Goal: Task Accomplishment & Management: Manage account settings

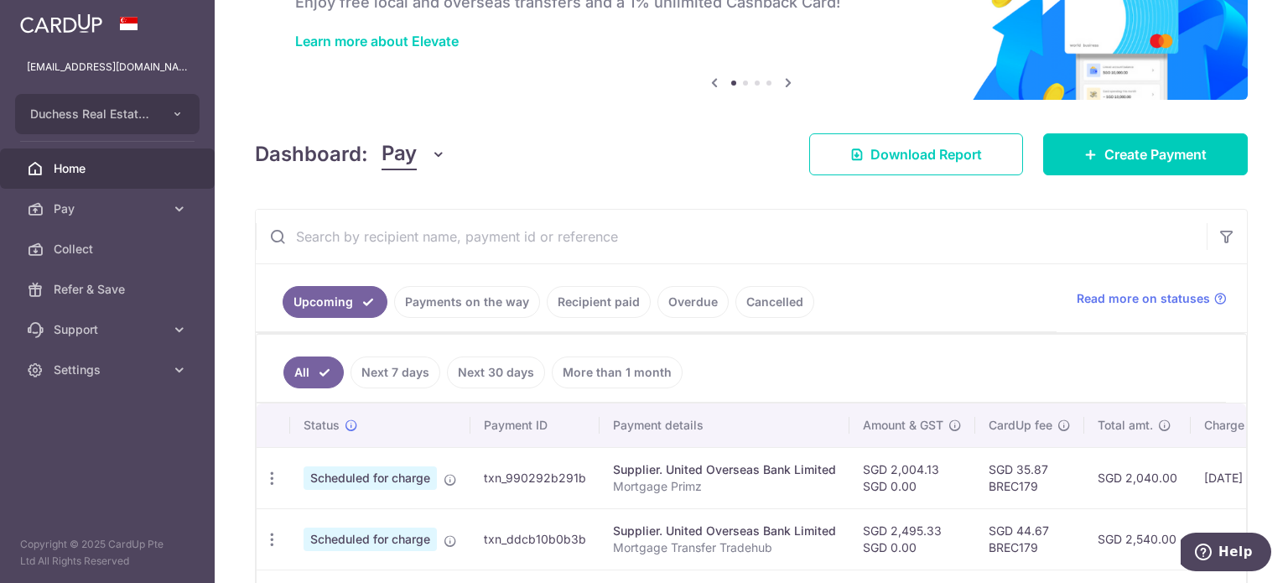
scroll to position [335, 0]
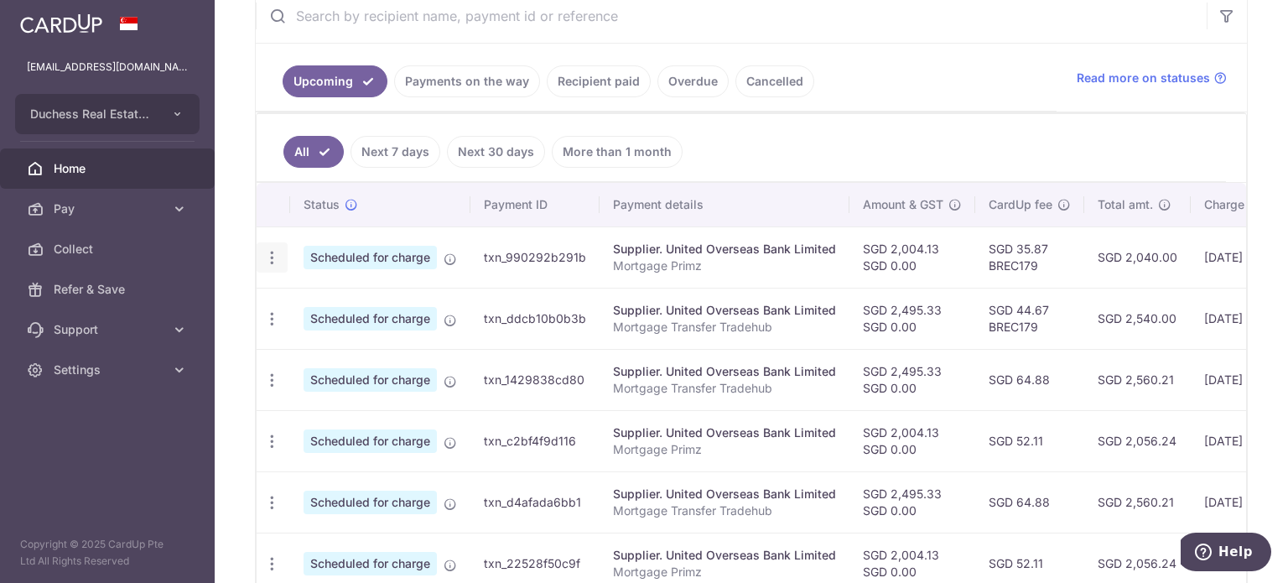
click at [265, 249] on icon "button" at bounding box center [272, 258] width 18 height 18
click at [302, 292] on link "Update payment" at bounding box center [344, 303] width 174 height 40
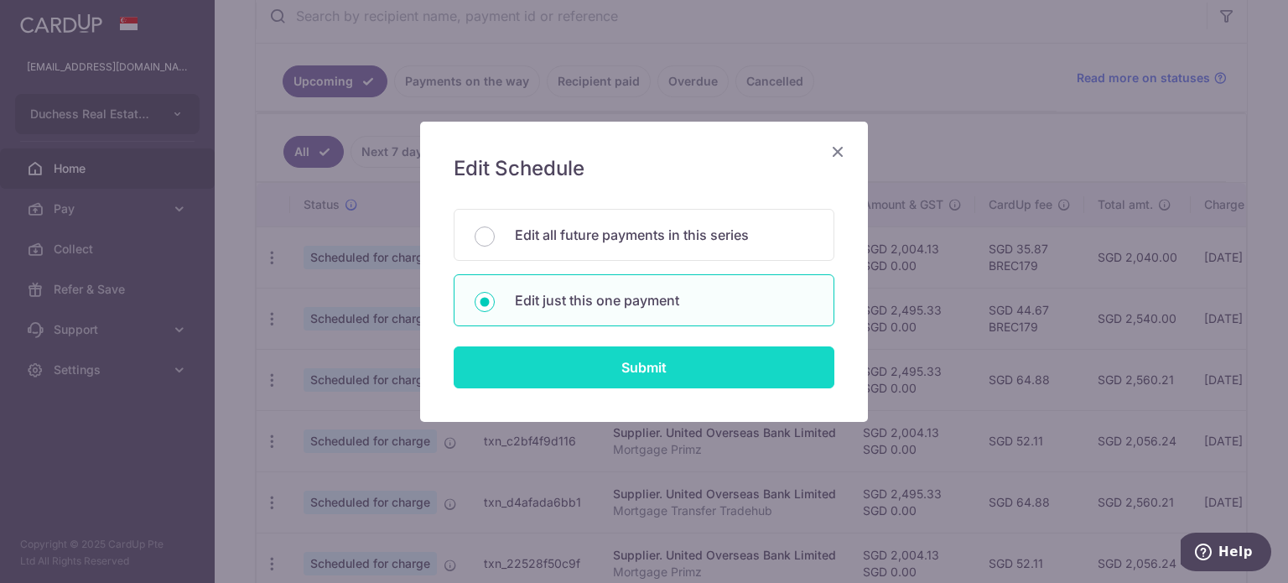
click at [658, 367] on input "Submit" at bounding box center [644, 367] width 381 height 42
radio input "true"
type input "2,004.13"
type input "0.00"
type input "18/08/2025"
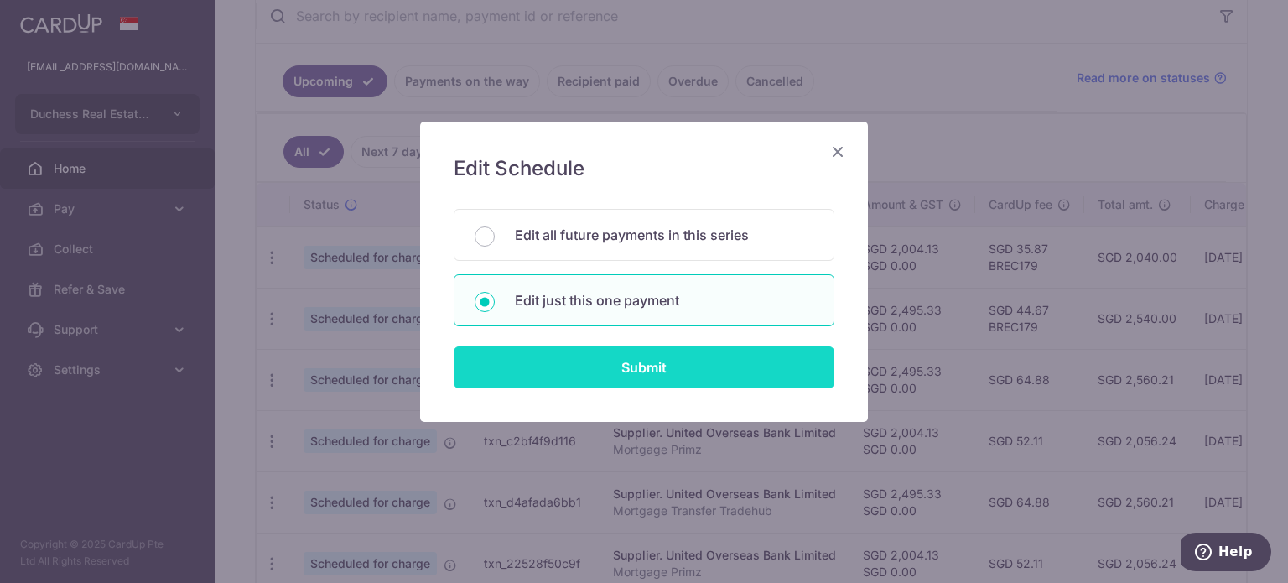
type input "Mortgage Primz"
type input "Primz"
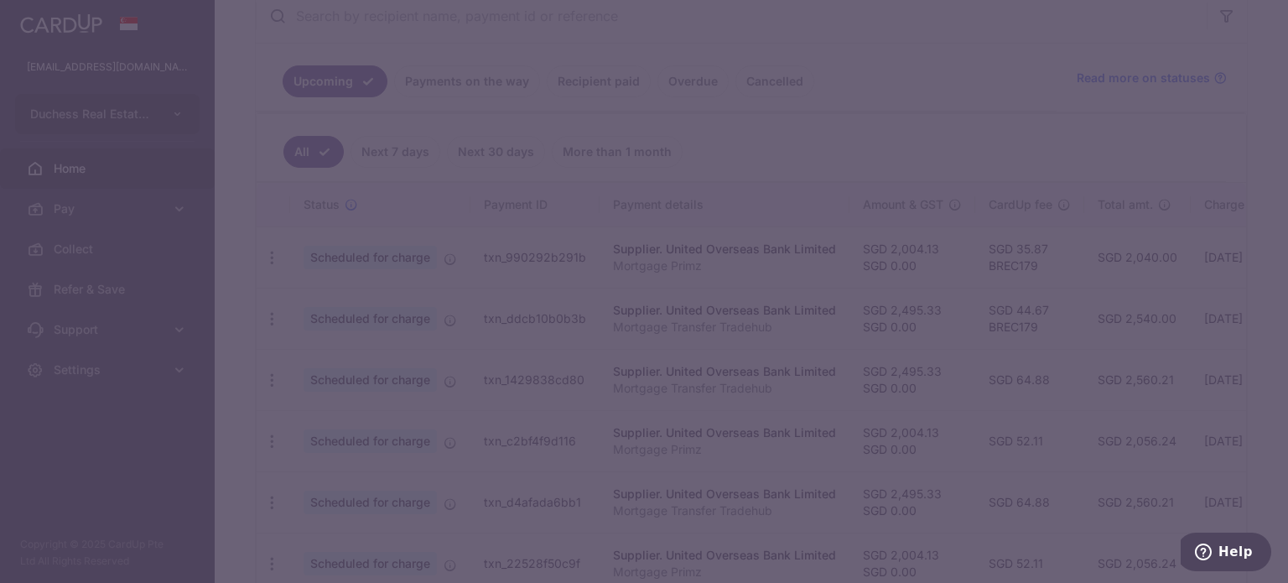
type input "BREC179"
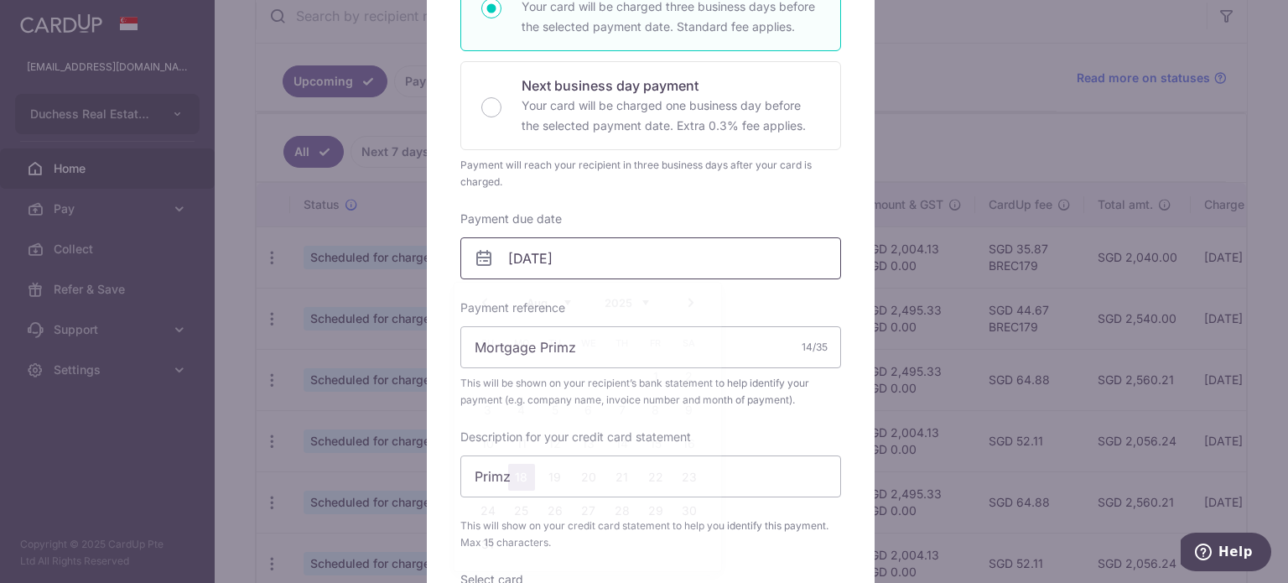
click at [545, 262] on input "18/08/2025" at bounding box center [650, 258] width 381 height 42
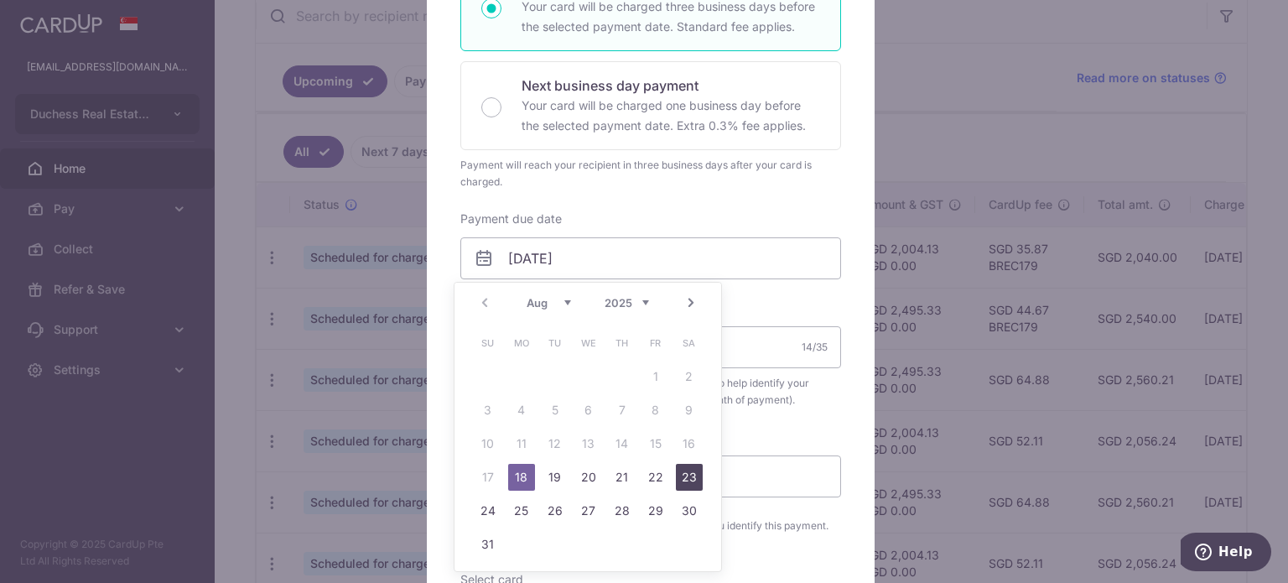
click at [687, 478] on link "23" at bounding box center [689, 477] width 27 height 27
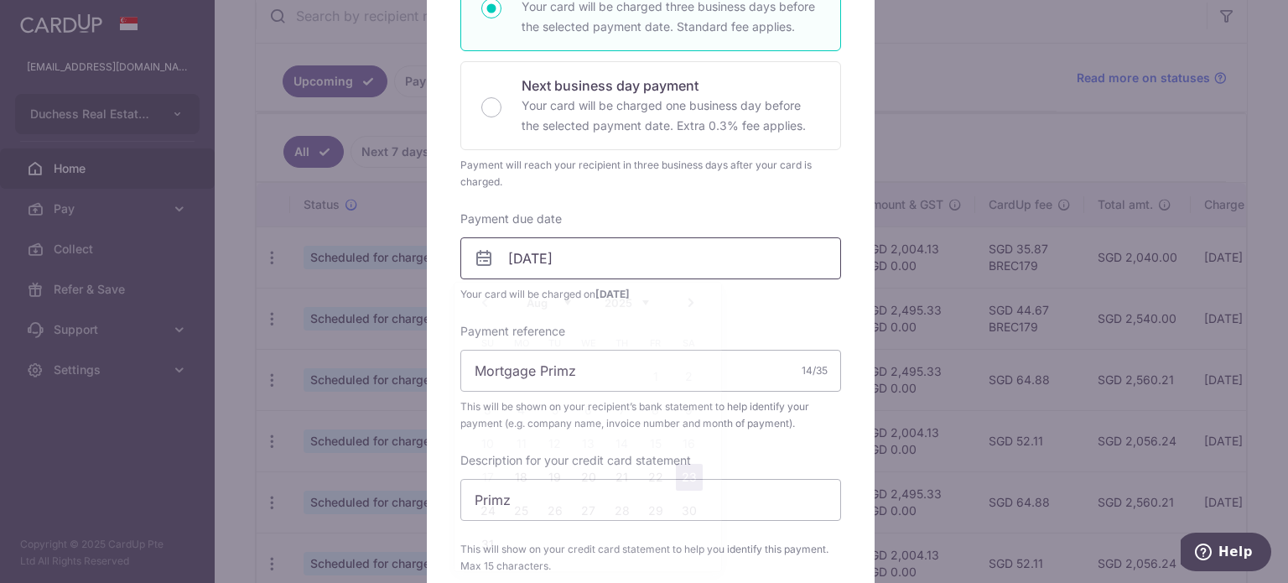
click at [595, 275] on input "23/08/2025" at bounding box center [650, 258] width 381 height 42
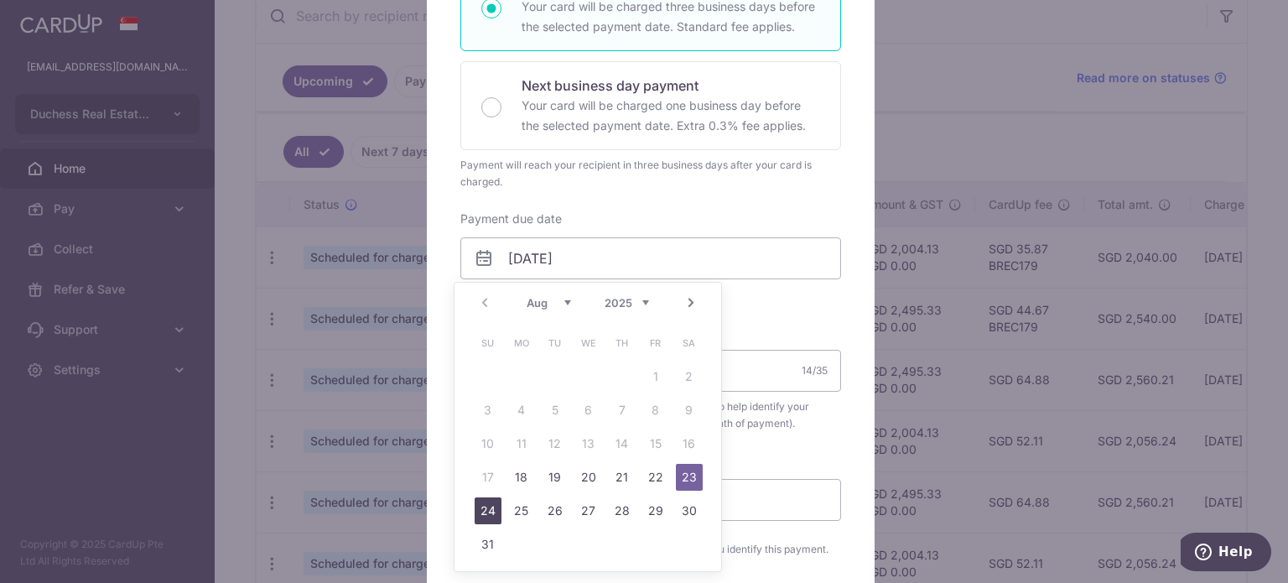
click at [499, 504] on link "24" at bounding box center [488, 510] width 27 height 27
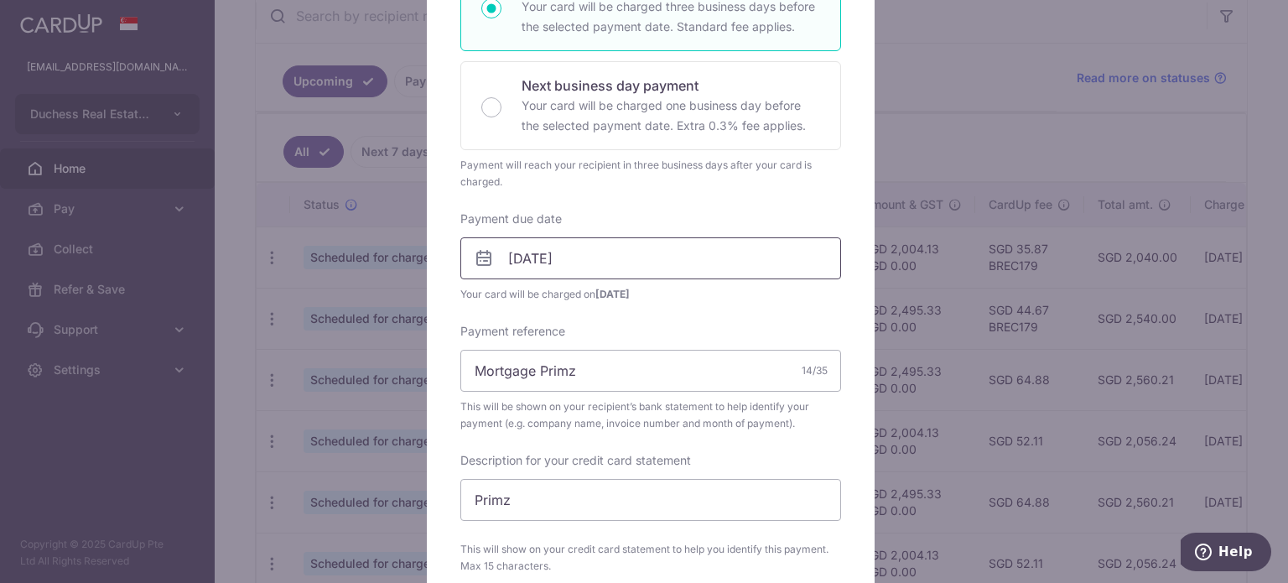
click at [647, 266] on input "24/08/2025" at bounding box center [650, 258] width 381 height 42
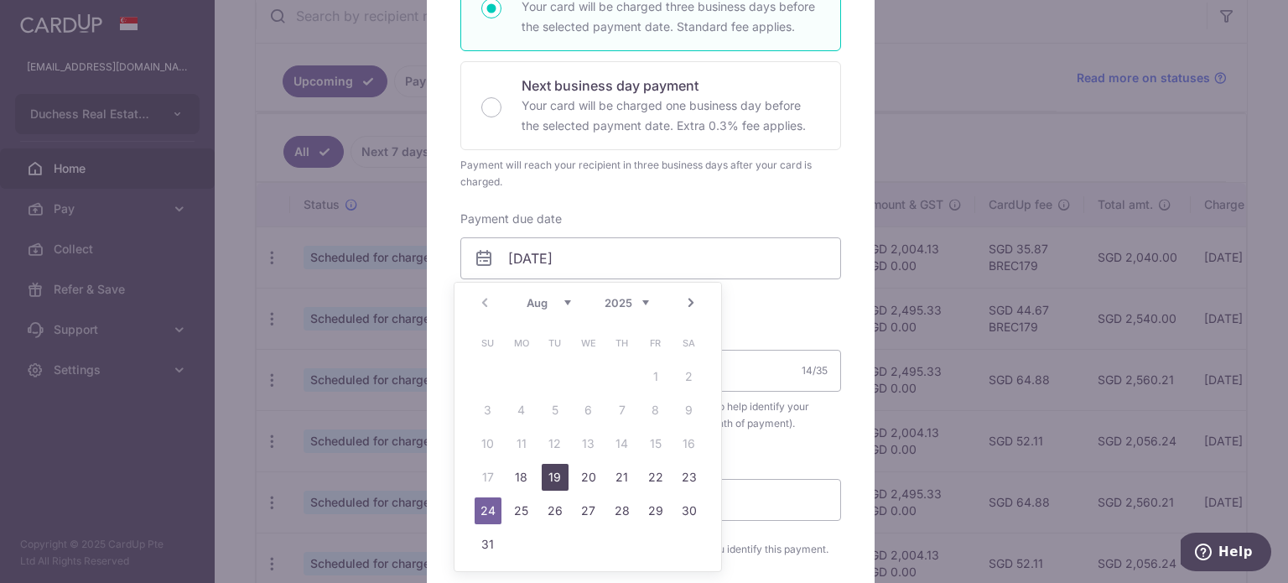
click at [556, 511] on link "26" at bounding box center [555, 510] width 27 height 27
type input "[DATE]"
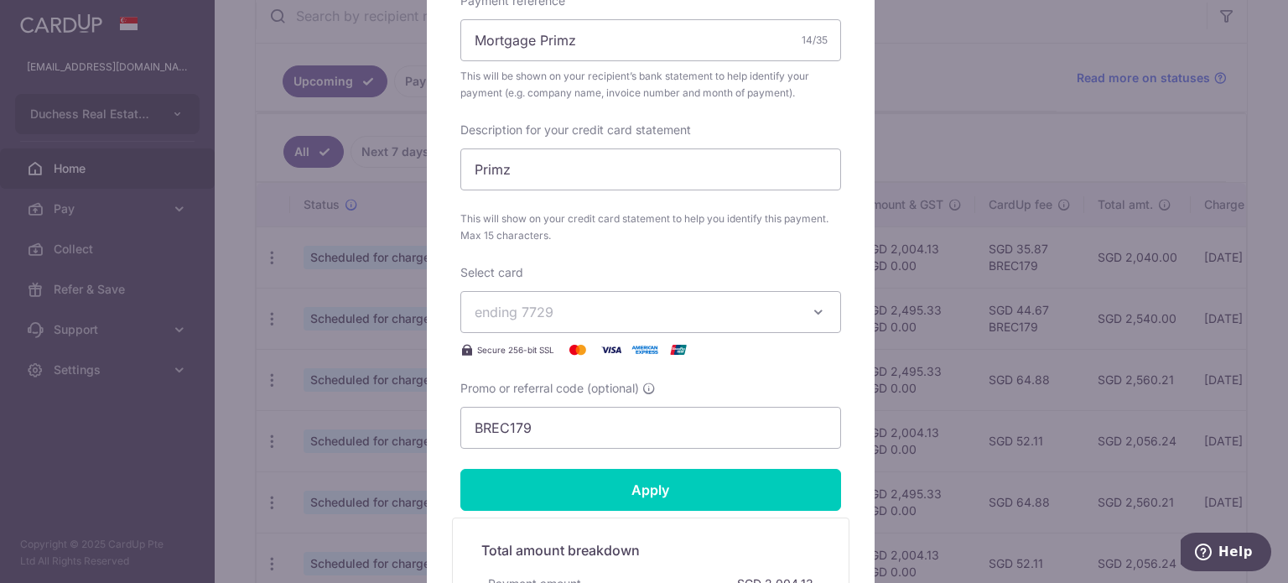
scroll to position [671, 0]
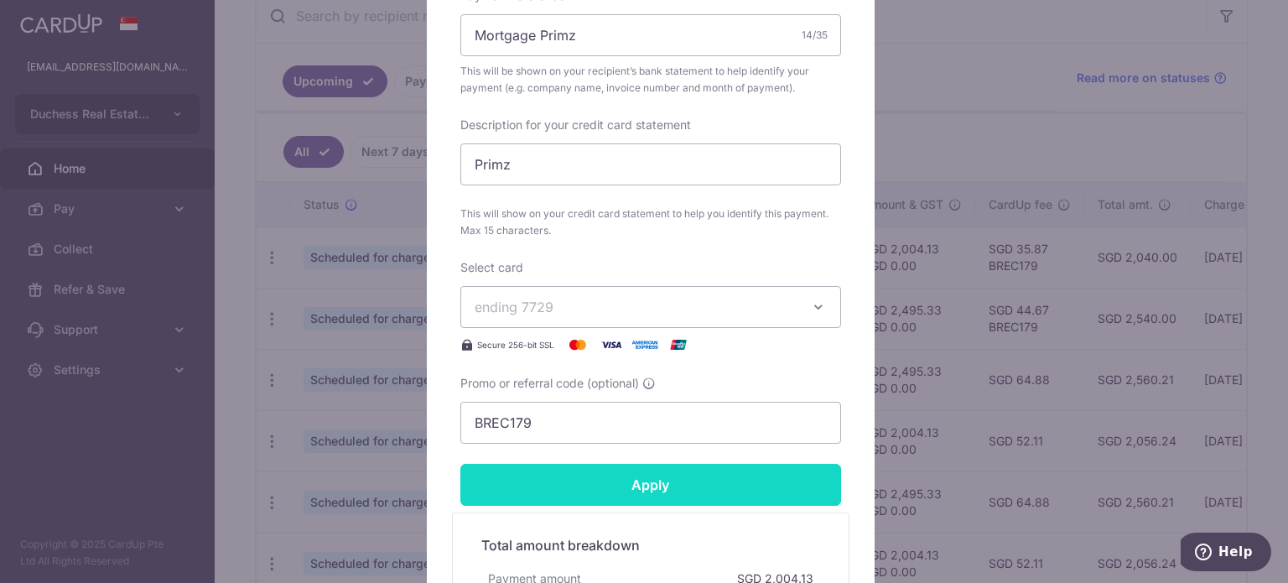
click at [593, 485] on input "Apply" at bounding box center [650, 485] width 381 height 42
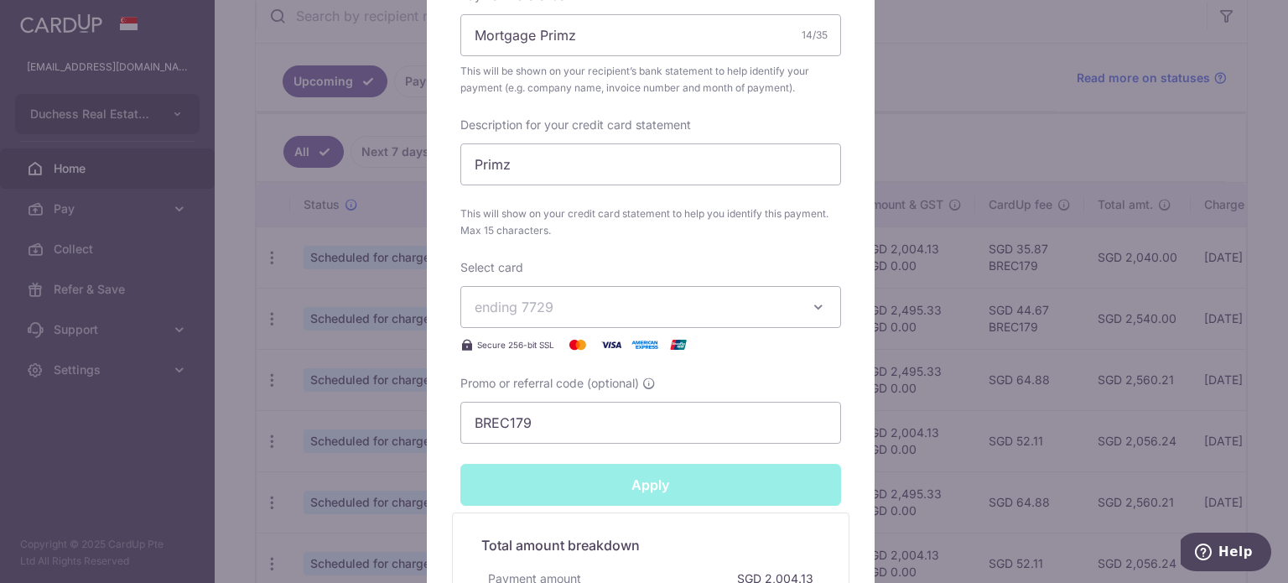
type input "Successfully Applied"
click at [91, 496] on div "Edit payment By clicking apply, you will make changes to all payments to United…" at bounding box center [644, 291] width 1288 height 583
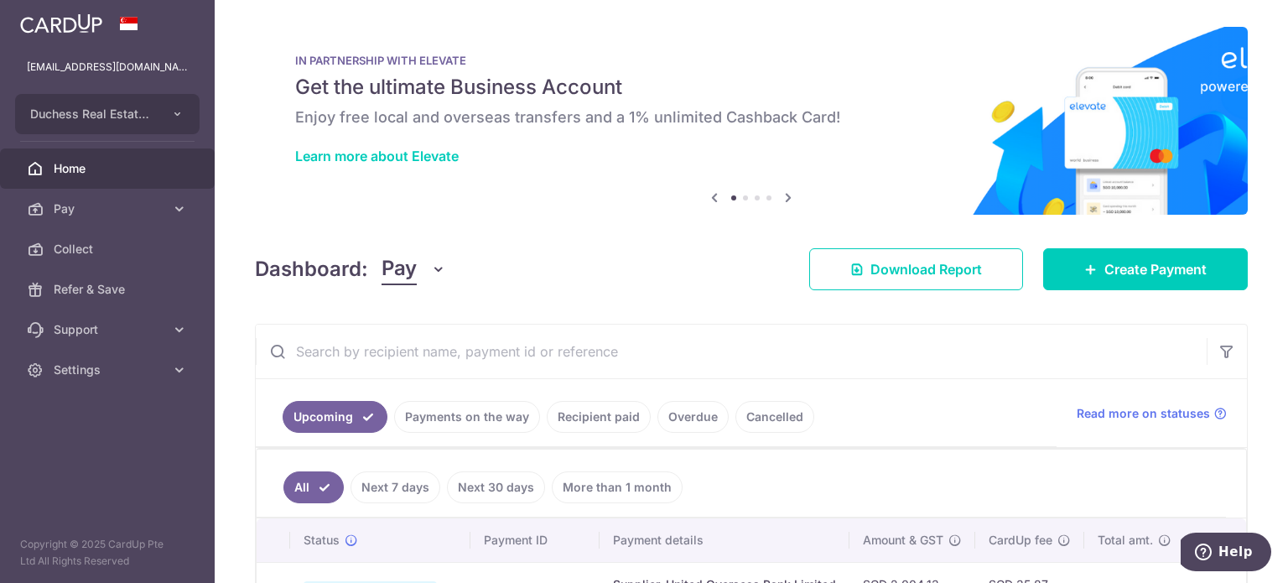
scroll to position [355, 0]
